Goal: Information Seeking & Learning: Learn about a topic

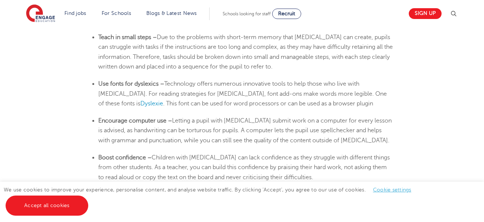
scroll to position [1280, 0]
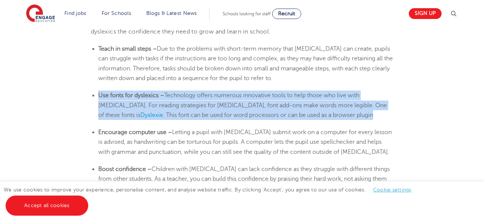
drag, startPoint x: 98, startPoint y: 79, endPoint x: 336, endPoint y: 98, distance: 239.0
click at [336, 98] on li "Use fonts for dyslexics – Technology offers numerous innovative tools to help t…" at bounding box center [245, 104] width 295 height 29
click at [281, 90] on li "Use fonts for dyslexics – Technology offers numerous innovative tools to help t…" at bounding box center [245, 104] width 295 height 29
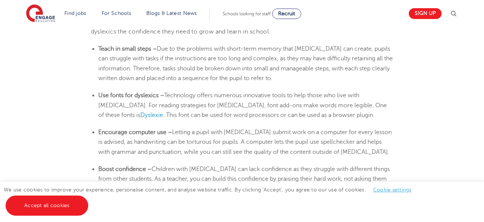
click at [281, 90] on li "Use fonts for dyslexics – Technology offers numerous innovative tools to help t…" at bounding box center [245, 104] width 295 height 29
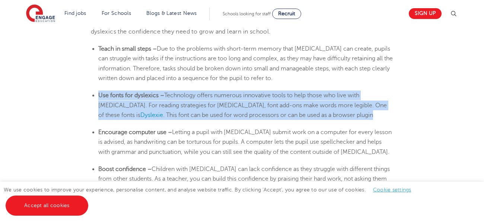
click at [281, 90] on li "Use fonts for dyslexics – Technology offers numerous innovative tools to help t…" at bounding box center [245, 104] width 295 height 29
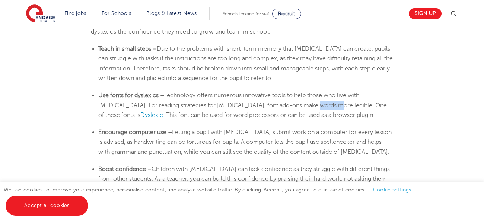
click at [281, 90] on li "Use fonts for dyslexics – Technology offers numerous innovative tools to help t…" at bounding box center [245, 104] width 295 height 29
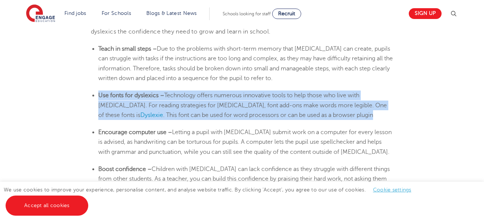
click at [281, 90] on li "Use fonts for dyslexics – Technology offers numerous innovative tools to help t…" at bounding box center [245, 104] width 295 height 29
